Goal: Check status: Check status

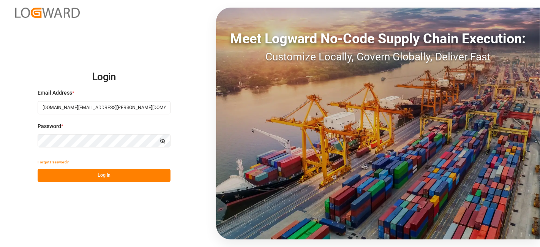
click at [83, 172] on button "Log In" at bounding box center [104, 175] width 133 height 13
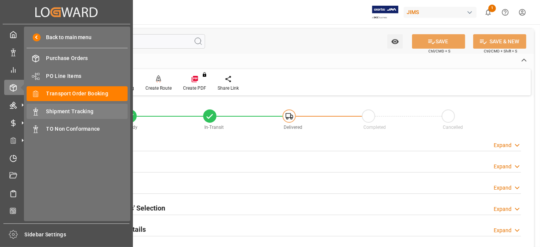
click at [91, 109] on span "Shipment Tracking" at bounding box center [87, 111] width 82 height 8
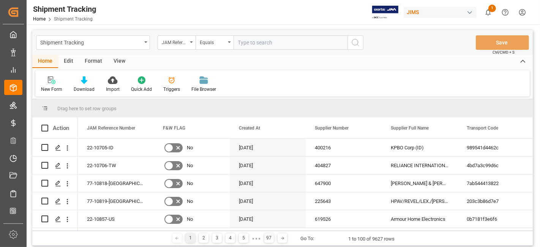
click at [247, 42] on input "text" at bounding box center [290, 42] width 114 height 14
type input "77-7349-MY"
click at [350, 43] on button "search button" at bounding box center [355, 42] width 16 height 14
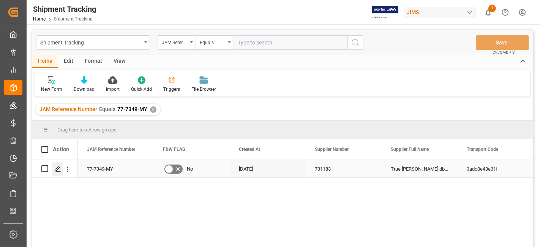
click at [60, 167] on icon "Press SPACE to select this row." at bounding box center [58, 169] width 6 height 6
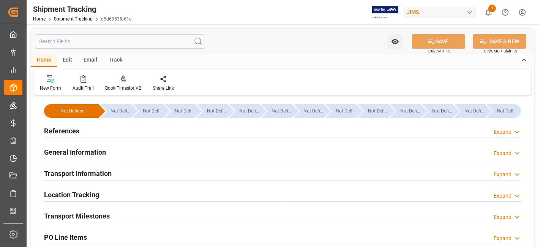
type input "[DATE] 00:00"
type input "[DATE]"
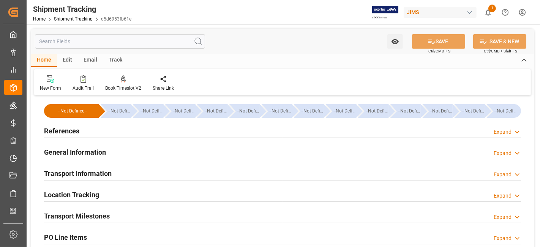
type input "[DATE] 00:00"
type input "[DATE] 06:00"
type input "[DATE] 14:51"
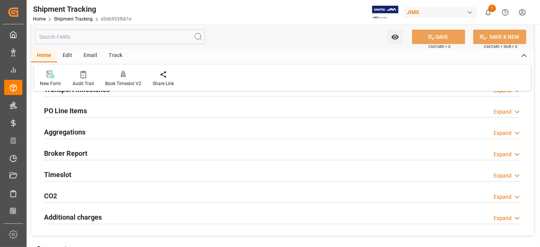
scroll to position [84, 0]
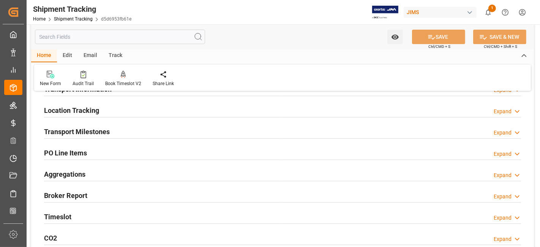
click at [113, 132] on div "Transport Milestones Expand" at bounding box center [282, 131] width 477 height 14
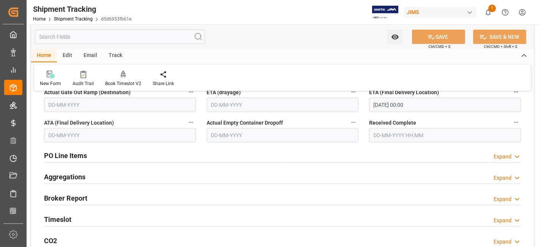
scroll to position [295, 0]
click at [68, 216] on h2 "Timeslot" at bounding box center [57, 218] width 27 height 10
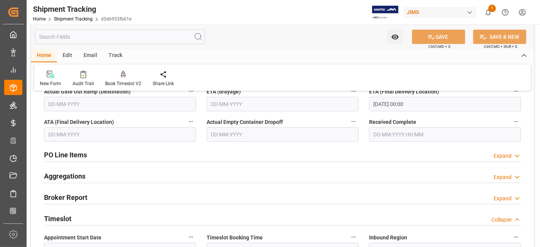
scroll to position [380, 0]
